Goal: Navigation & Orientation: Find specific page/section

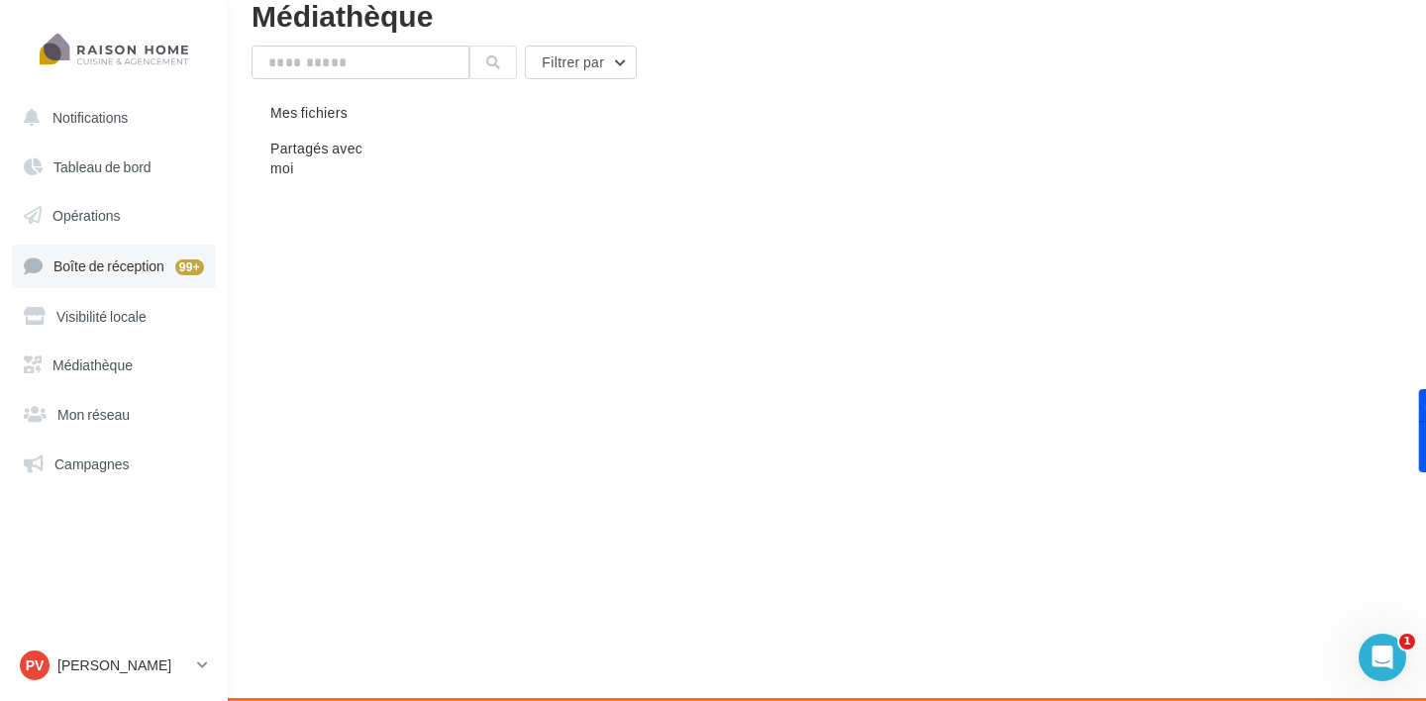
click at [113, 260] on span "Boîte de réception" at bounding box center [108, 266] width 111 height 17
click at [94, 306] on link "Visibilité locale" at bounding box center [114, 317] width 204 height 42
click at [92, 369] on span "Médiathèque" at bounding box center [93, 365] width 80 height 17
click at [89, 408] on span "Mon réseau" at bounding box center [93, 414] width 72 height 17
click at [92, 363] on span "Médiathèque" at bounding box center [93, 365] width 80 height 17
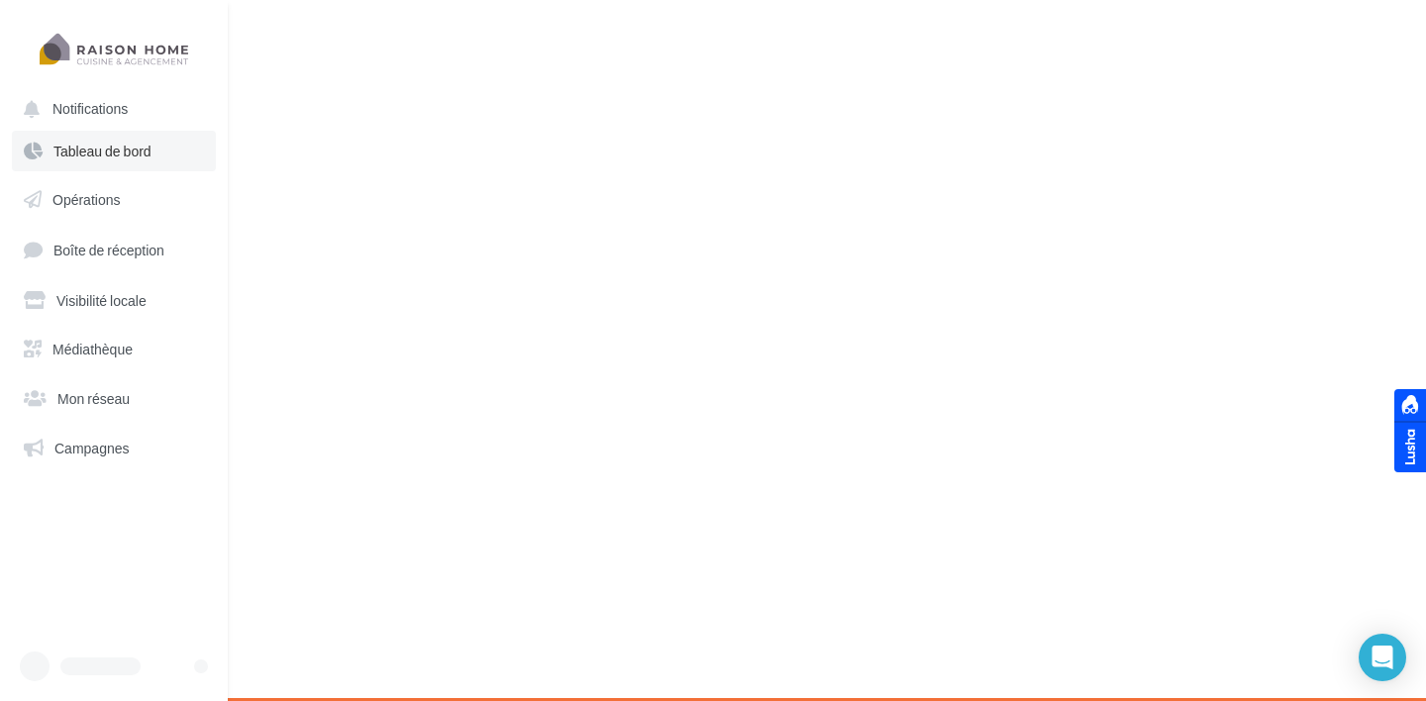
click at [87, 155] on span "Tableau de bord" at bounding box center [102, 151] width 98 height 17
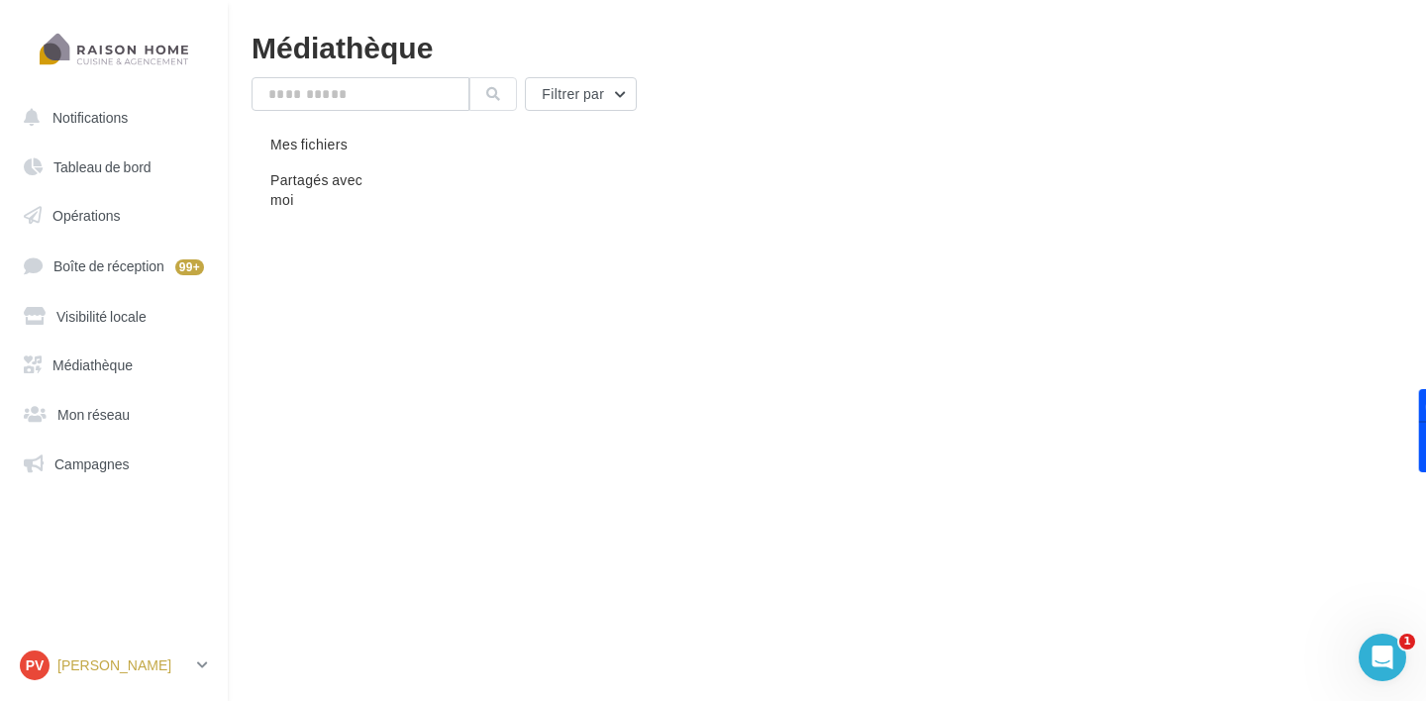
click at [177, 659] on p "[PERSON_NAME]" at bounding box center [123, 666] width 132 height 20
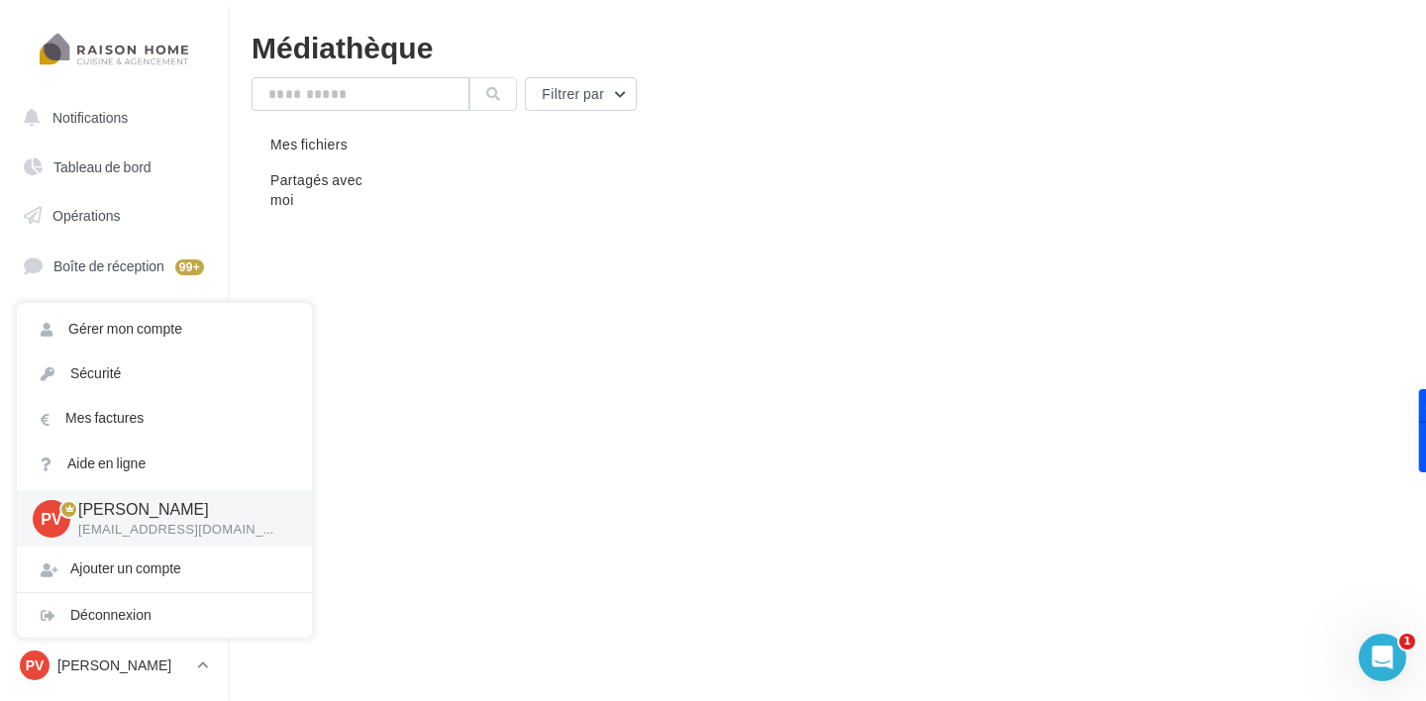
click at [433, 439] on div "Notifications Tableau de bord Opérations" at bounding box center [713, 382] width 1426 height 701
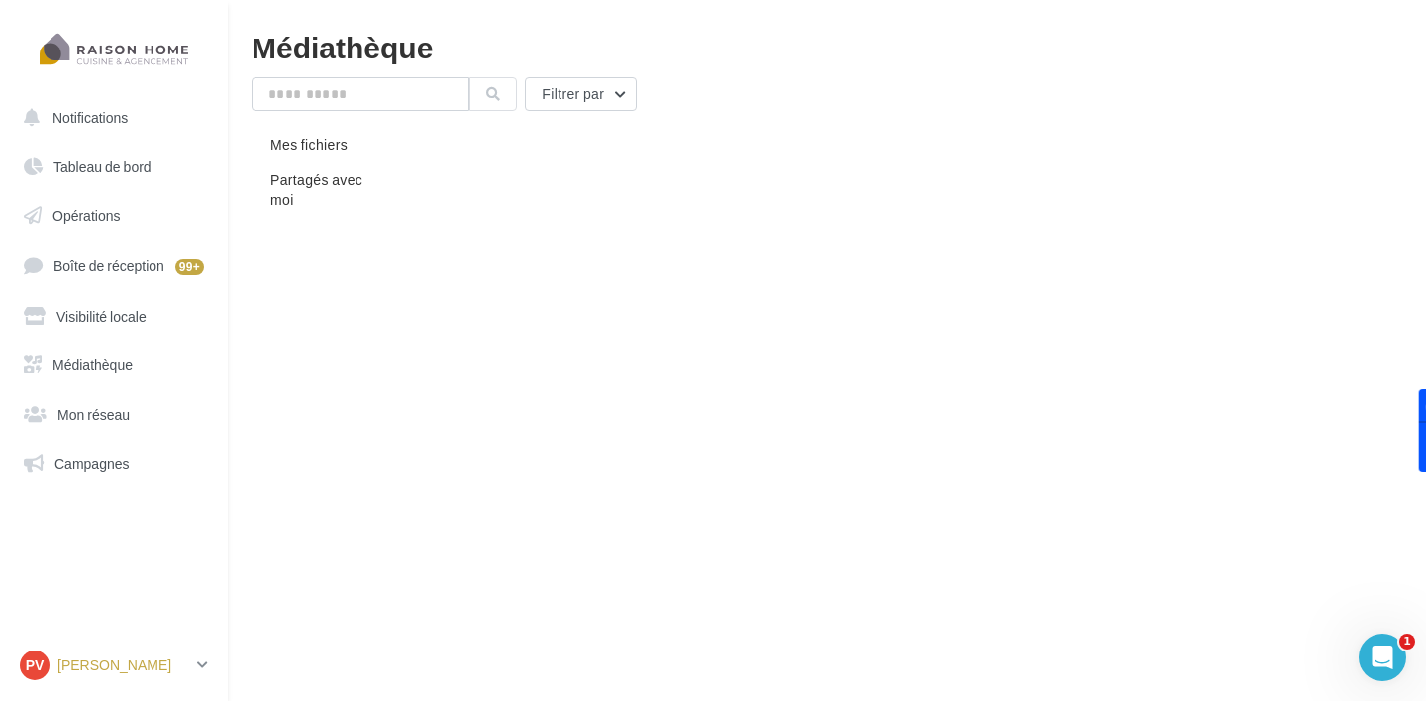
click at [128, 658] on p "[PERSON_NAME]" at bounding box center [123, 666] width 132 height 20
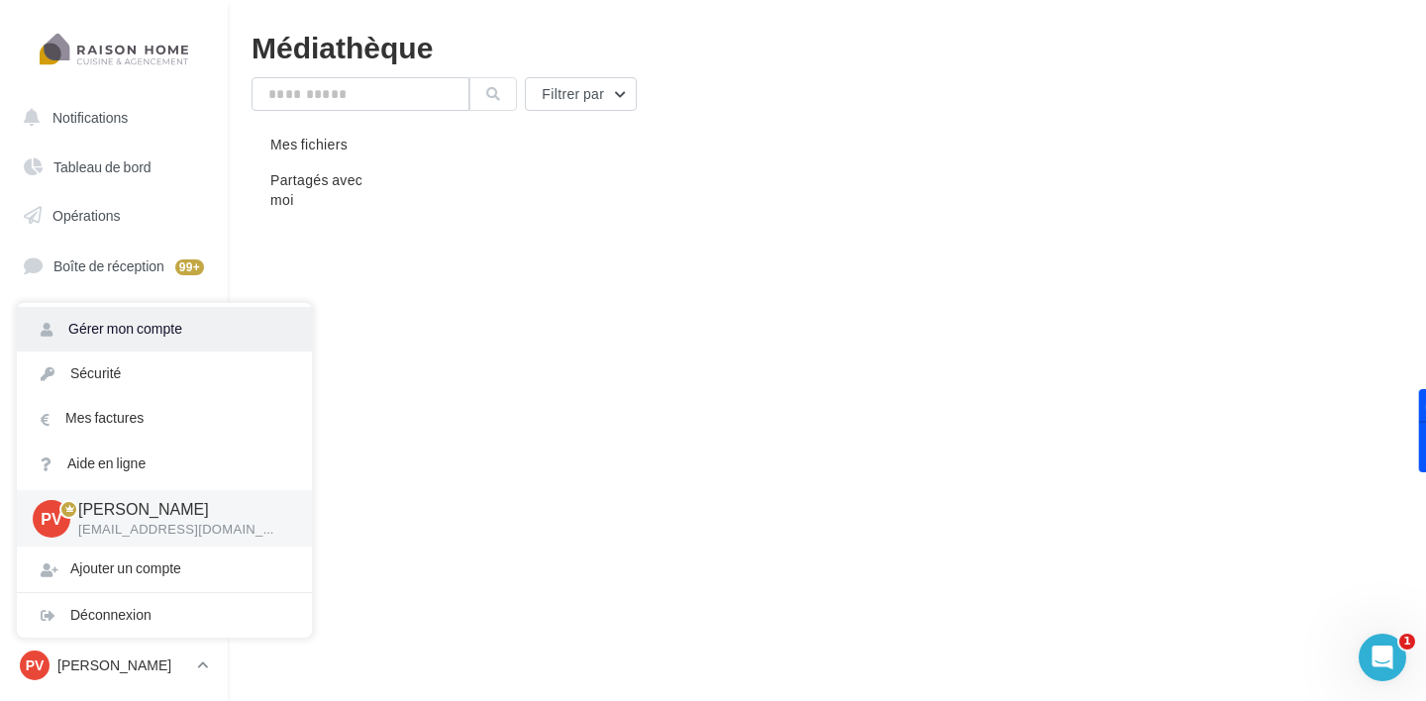
click at [162, 344] on link "Gérer mon compte" at bounding box center [164, 329] width 295 height 45
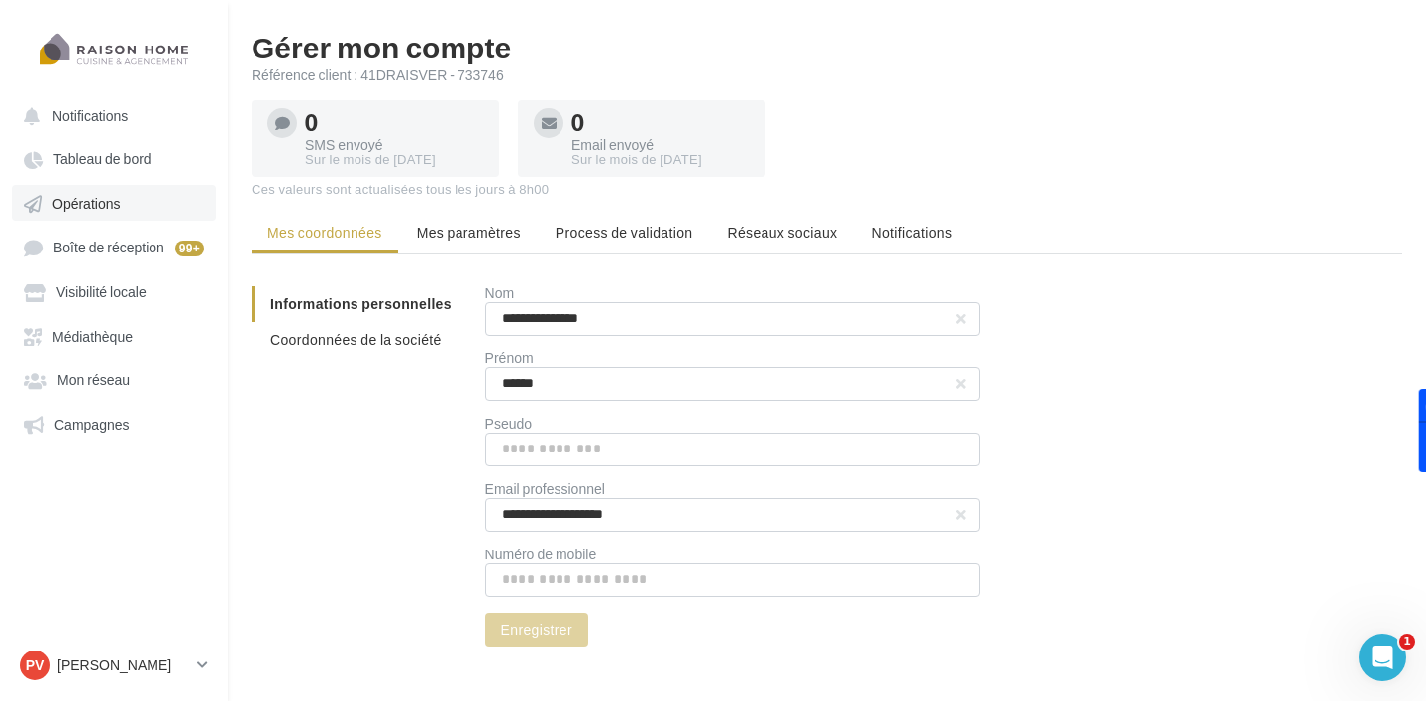
click at [84, 216] on link "Opérations" at bounding box center [114, 203] width 204 height 36
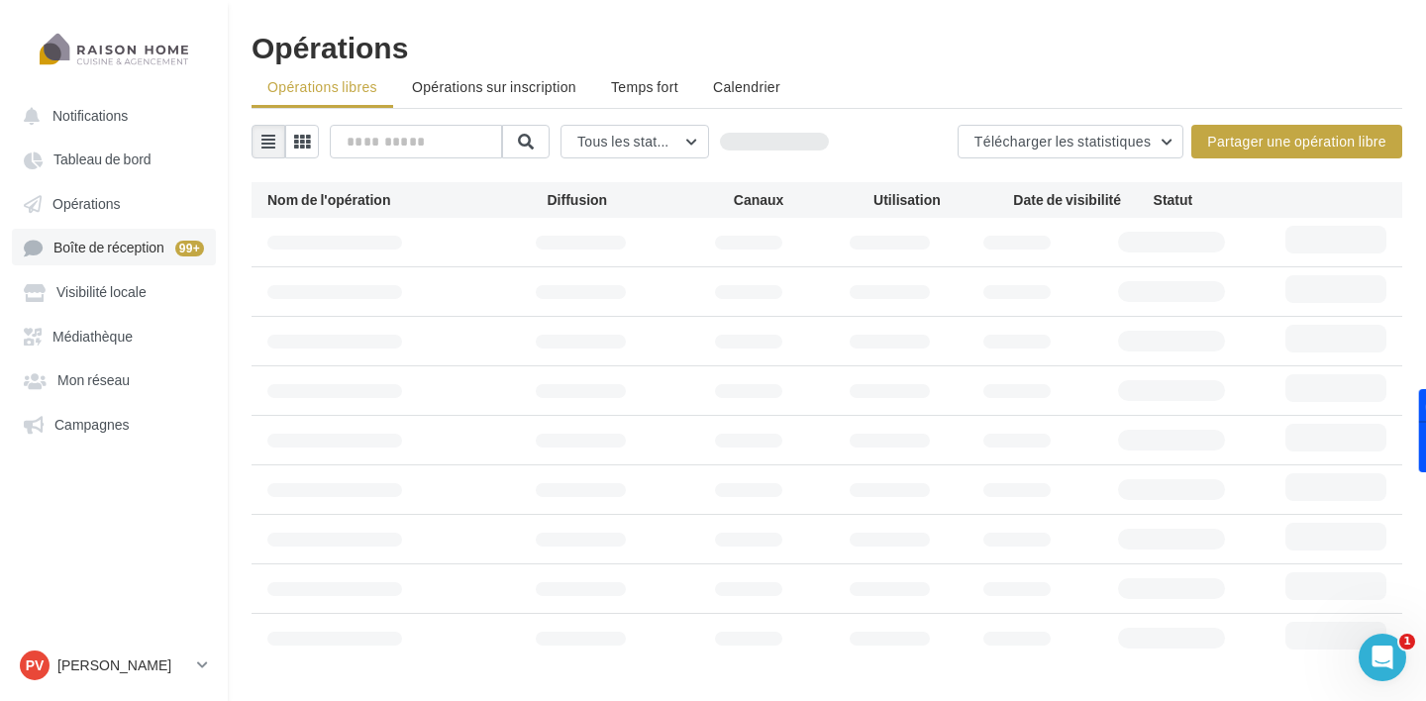
click at [84, 257] on span "Boîte de réception" at bounding box center [108, 248] width 111 height 17
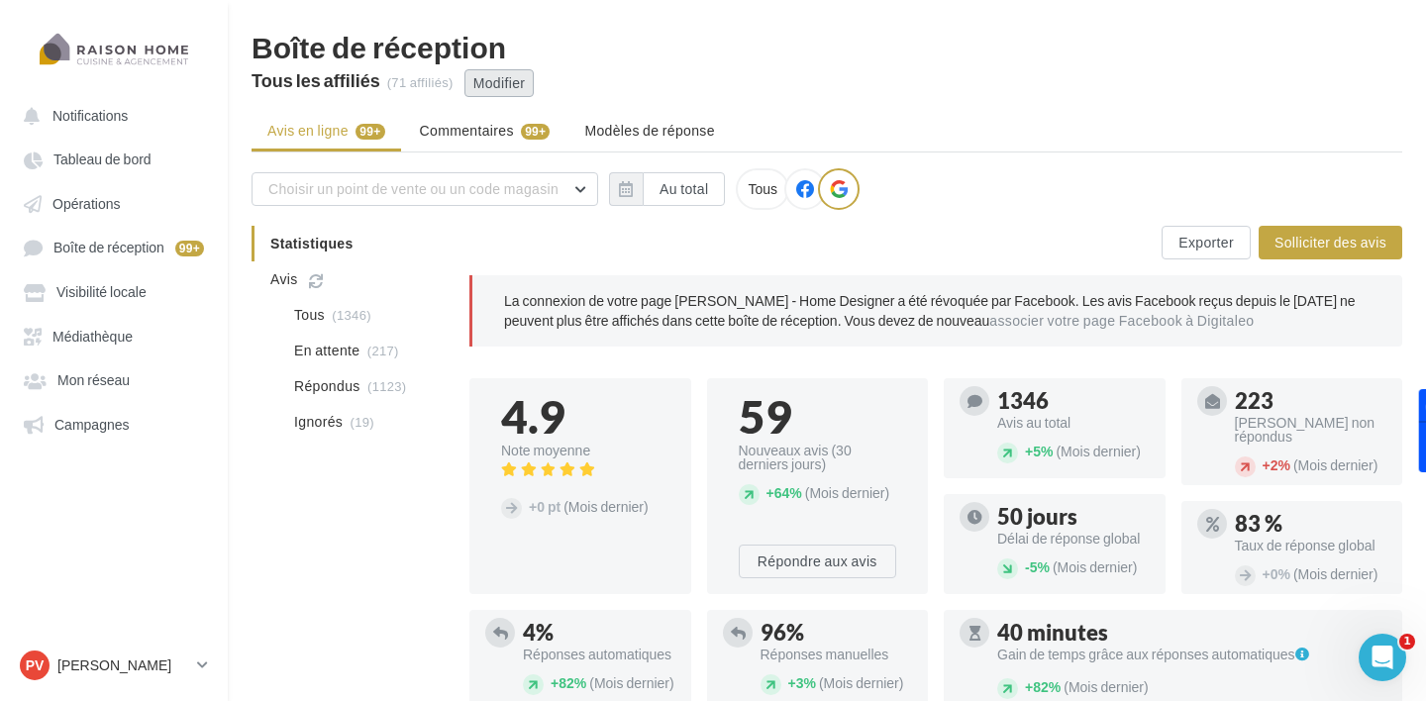
click at [485, 83] on button "Modifier" at bounding box center [500, 83] width 70 height 28
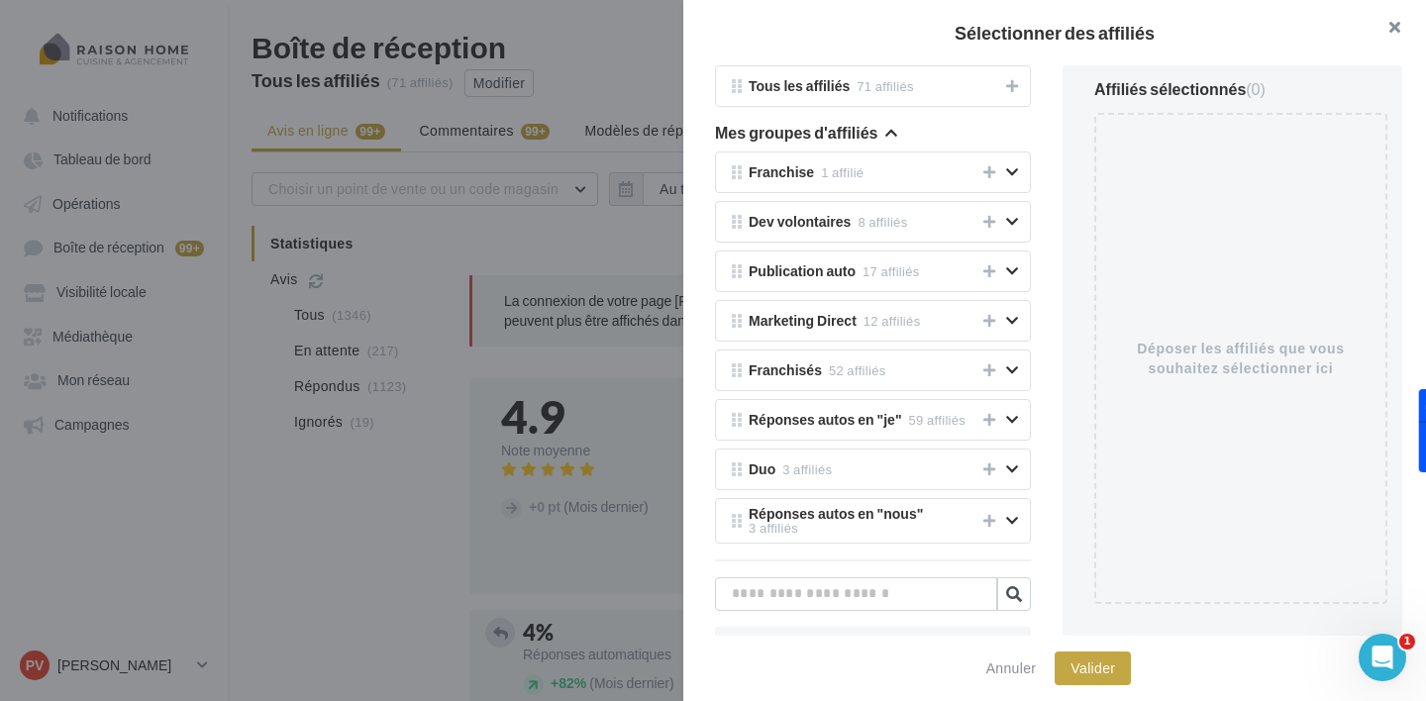
click at [1404, 33] on button "button" at bounding box center [1386, 29] width 79 height 59
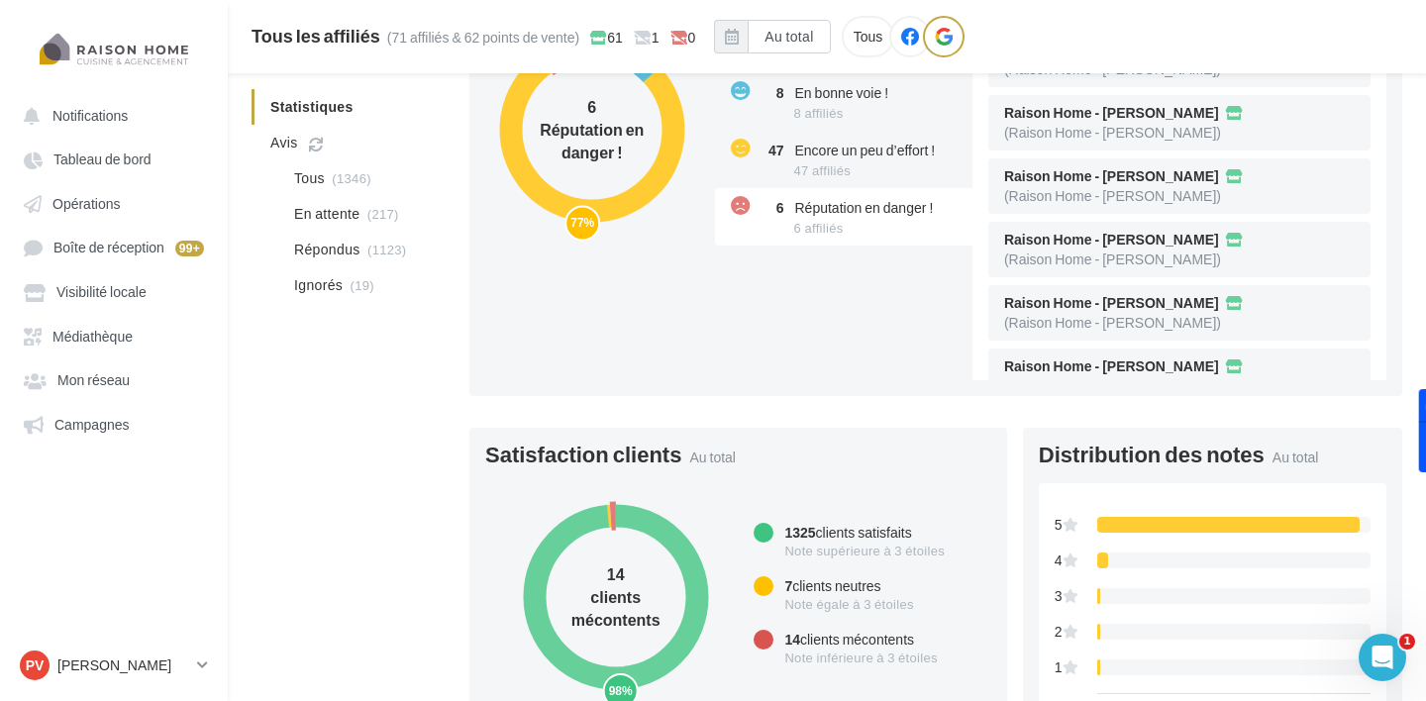
scroll to position [833, 0]
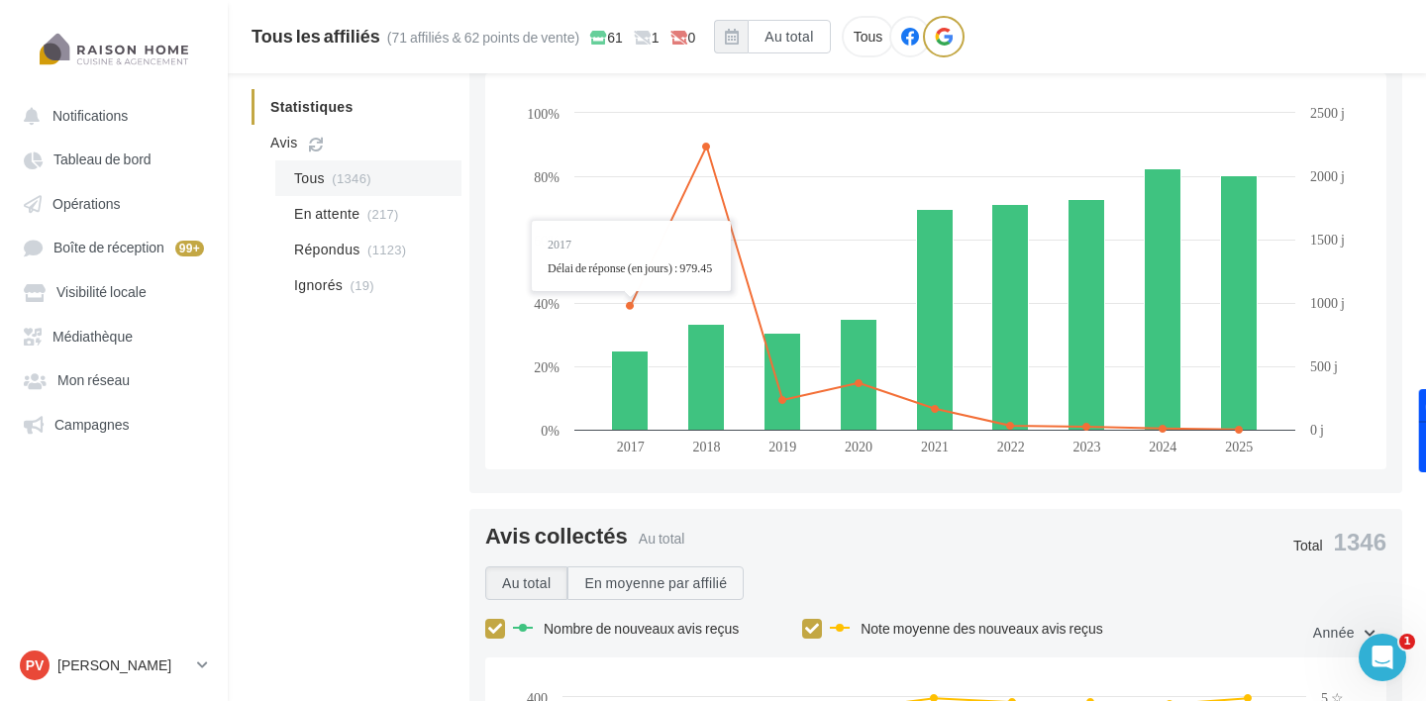
click at [319, 179] on span "Tous" at bounding box center [309, 178] width 31 height 20
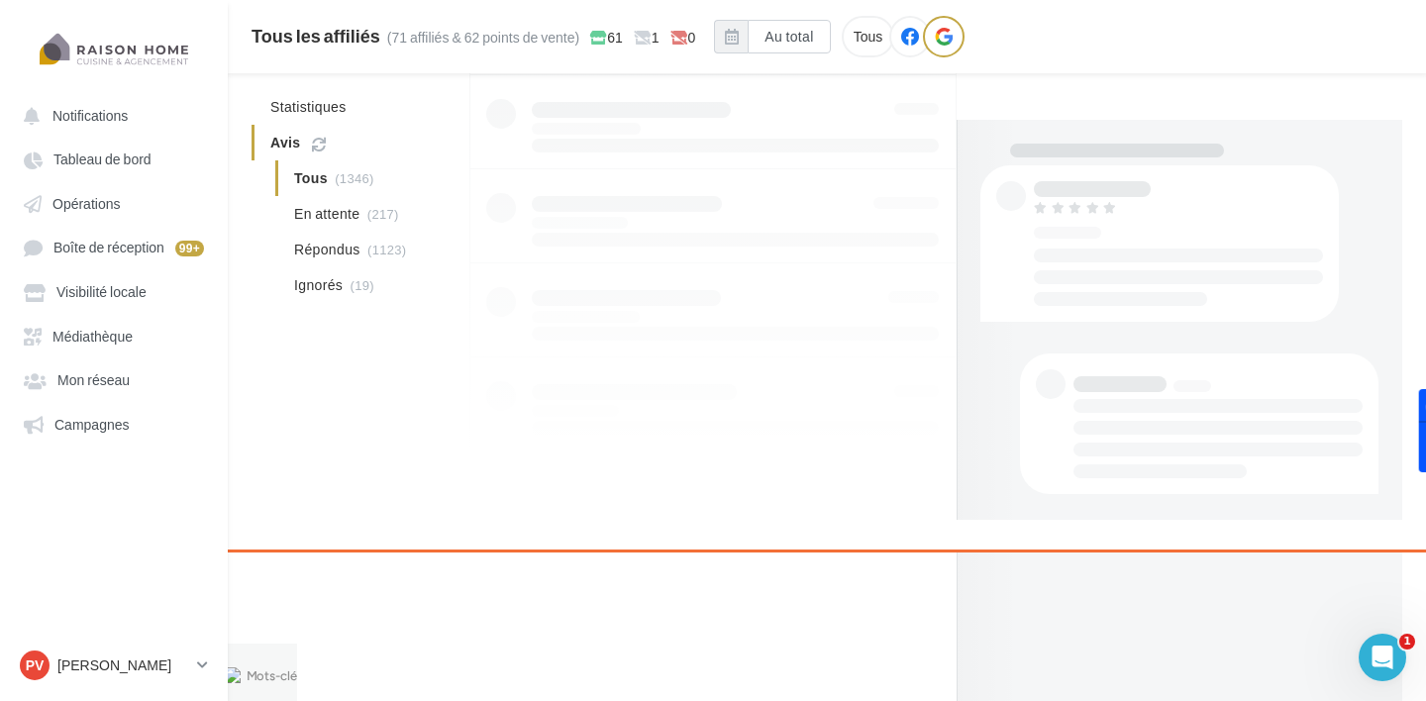
scroll to position [242, 0]
